Goal: Communication & Community: Connect with others

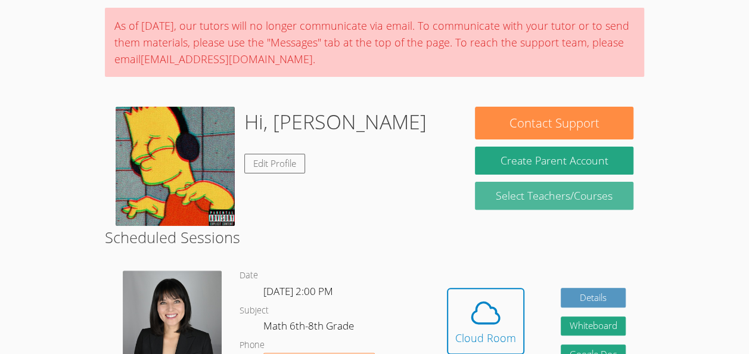
scroll to position [104, 0]
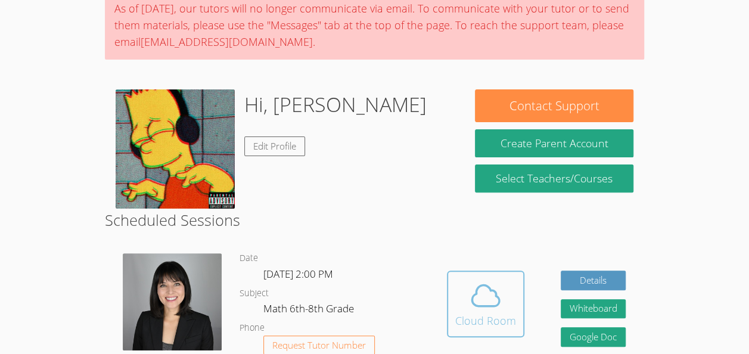
click at [508, 286] on span at bounding box center [485, 295] width 61 height 33
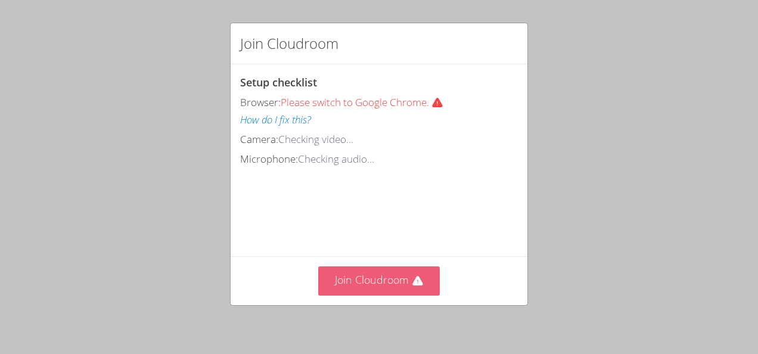
click at [368, 273] on button "Join Cloudroom" at bounding box center [379, 280] width 122 height 29
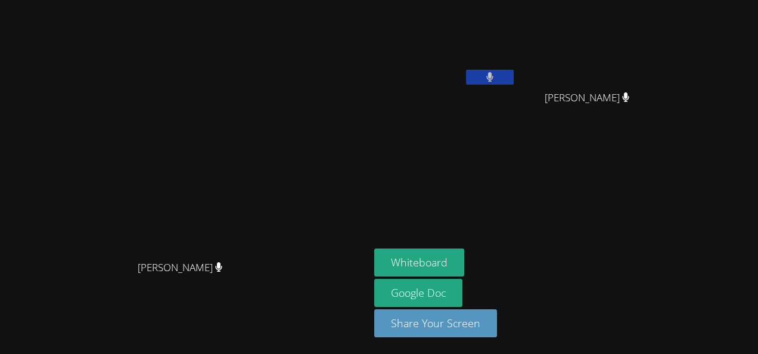
click at [434, 181] on aside "Oliver Alcime Jean Henry Jean Henry Whiteboard Google Doc Share Your Screen" at bounding box center [519, 177] width 298 height 354
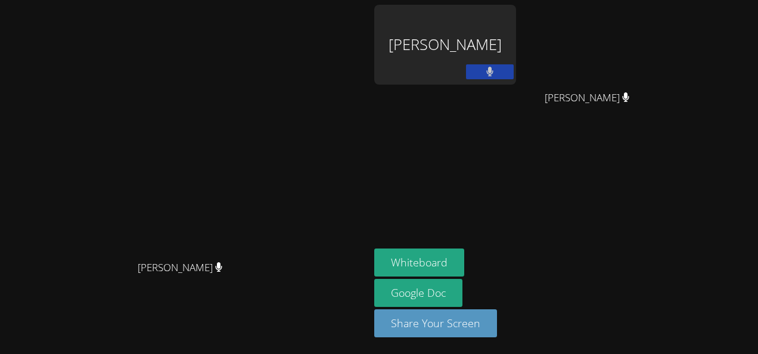
click at [484, 74] on button at bounding box center [490, 71] width 48 height 15
drag, startPoint x: 479, startPoint y: 83, endPoint x: 487, endPoint y: 78, distance: 9.8
click at [487, 78] on div "Oliver Alcime" at bounding box center [445, 45] width 142 height 80
drag, startPoint x: 487, startPoint y: 78, endPoint x: 485, endPoint y: 91, distance: 13.9
click at [479, 83] on div at bounding box center [479, 83] width 0 height 0
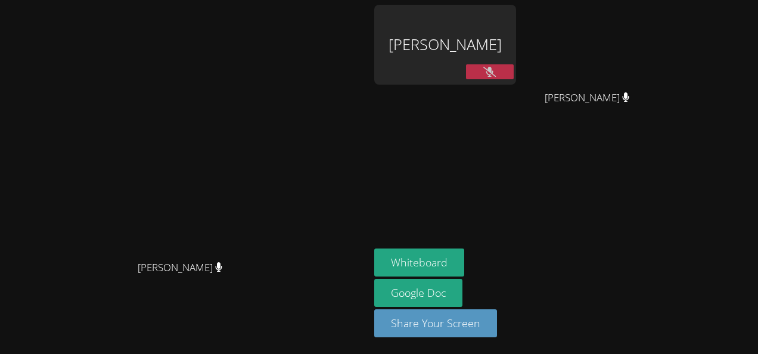
click at [485, 91] on div "Oliver Alcime" at bounding box center [445, 69] width 142 height 128
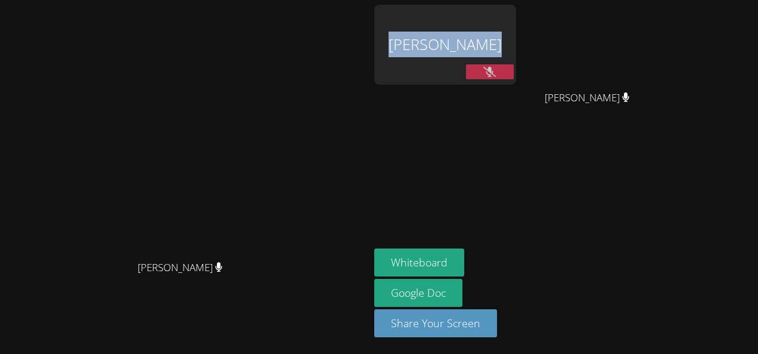
click at [485, 91] on body "Kirsten Marino Kirsten Marino Oliver Alcime Jean Henry Jean Henry Whiteboard Go…" at bounding box center [379, 177] width 758 height 354
drag, startPoint x: 485, startPoint y: 91, endPoint x: 436, endPoint y: 163, distance: 86.8
click at [238, 0] on div at bounding box center [119, 0] width 238 height 0
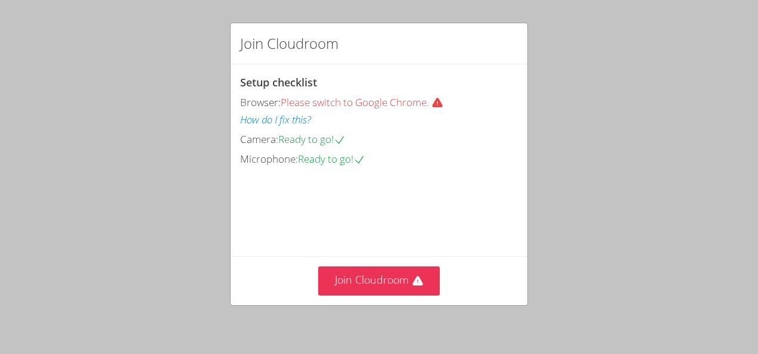
click at [373, 264] on div "Join Cloudroom" at bounding box center [379, 280] width 297 height 49
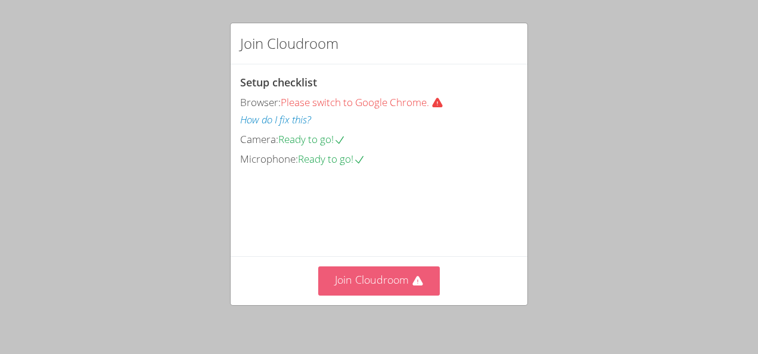
click at [372, 274] on button "Join Cloudroom" at bounding box center [379, 280] width 122 height 29
